Goal: Information Seeking & Learning: Learn about a topic

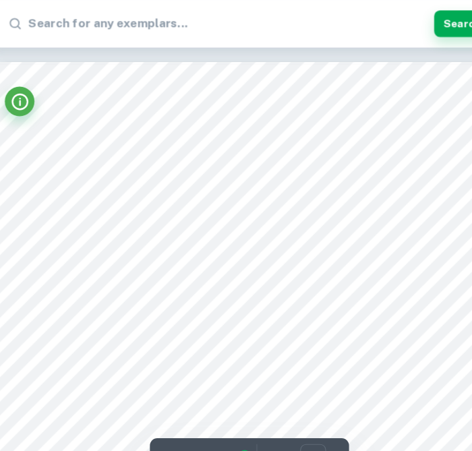
paste input "How does the time of cooking superfoods affect the vitamin C content that is le…"
type input "How does the time of cooking superfoods affect the vitamin C content that is le…"
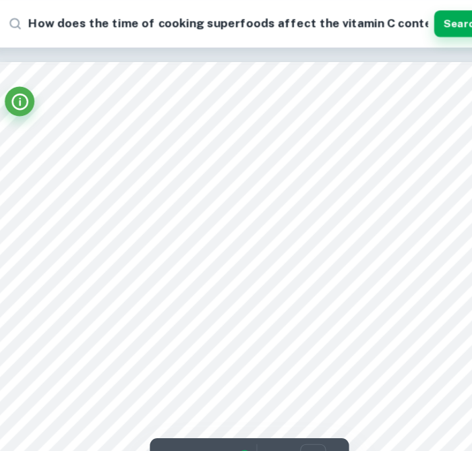
scroll to position [0, 110]
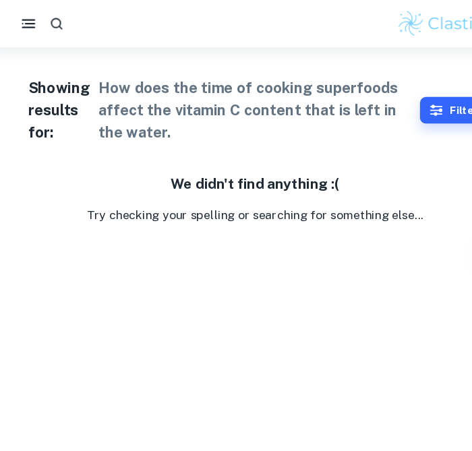
click at [70, 22] on button "button" at bounding box center [60, 21] width 25 height 25
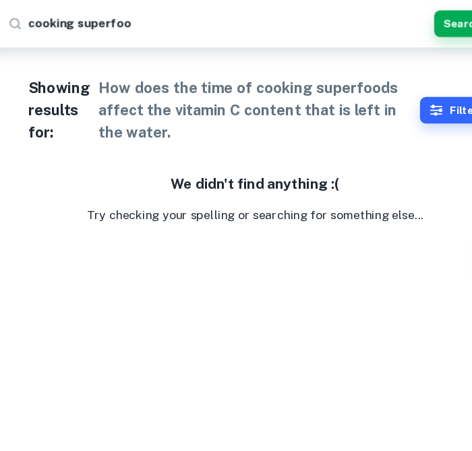
type input "cooking superfood"
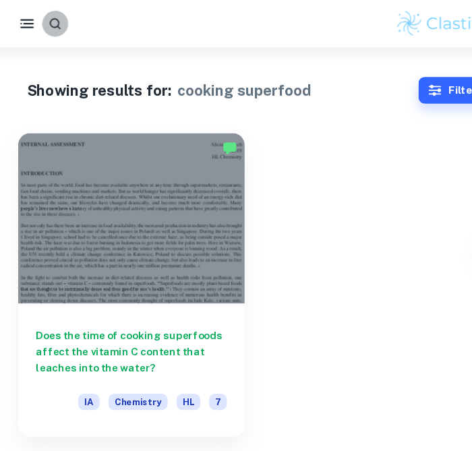
click at [64, 20] on icon "button" at bounding box center [61, 22] width 10 height 10
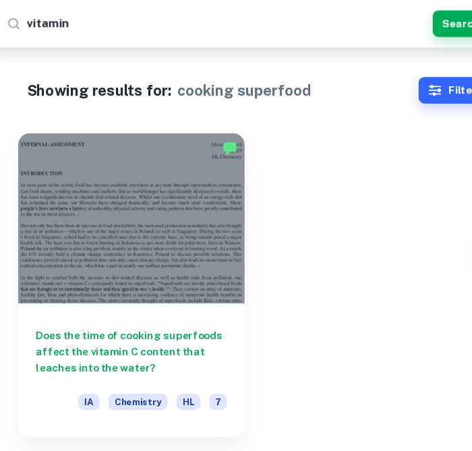
type input "vitamin c"
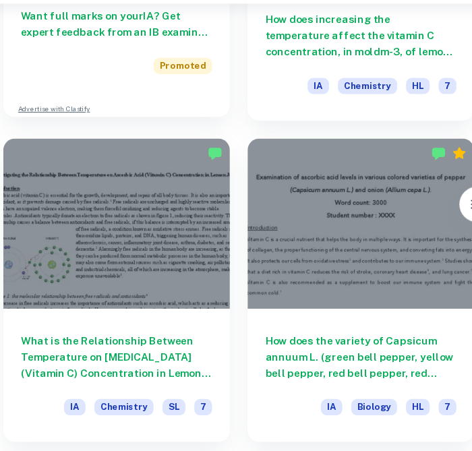
scroll to position [542, 0]
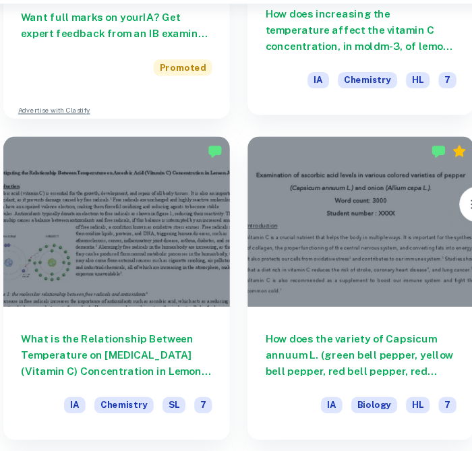
click at [317, 75] on h6 "How does increasing the temperature affect the vitamin C concentration, in mold…" at bounding box center [352, 66] width 174 height 44
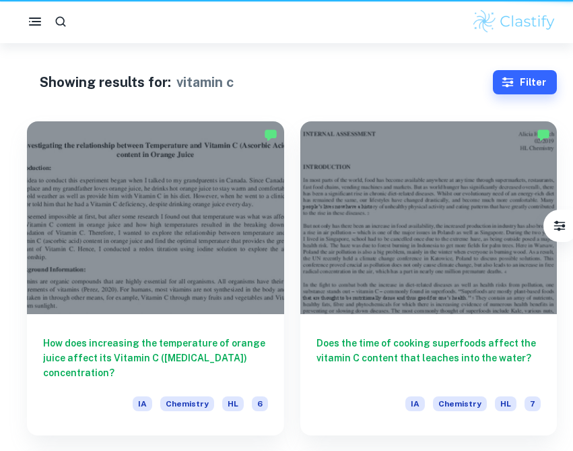
scroll to position [542, 0]
